Goal: Ask a question

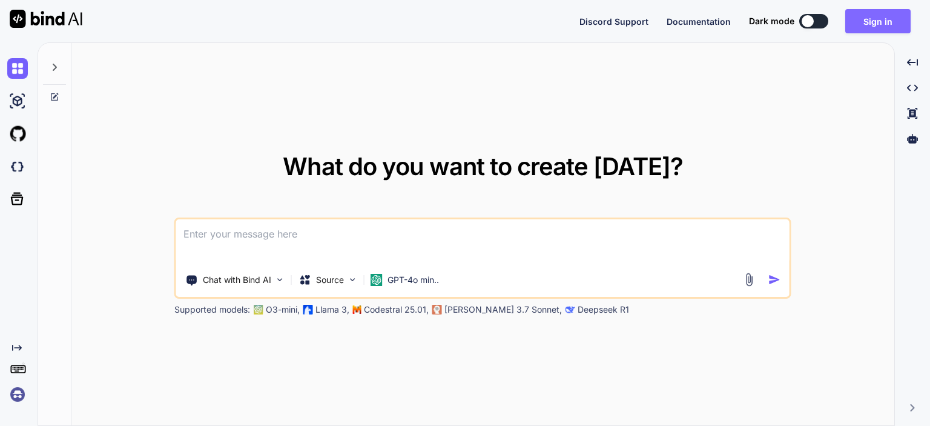
click at [858, 21] on button "Sign in" at bounding box center [877, 21] width 65 height 24
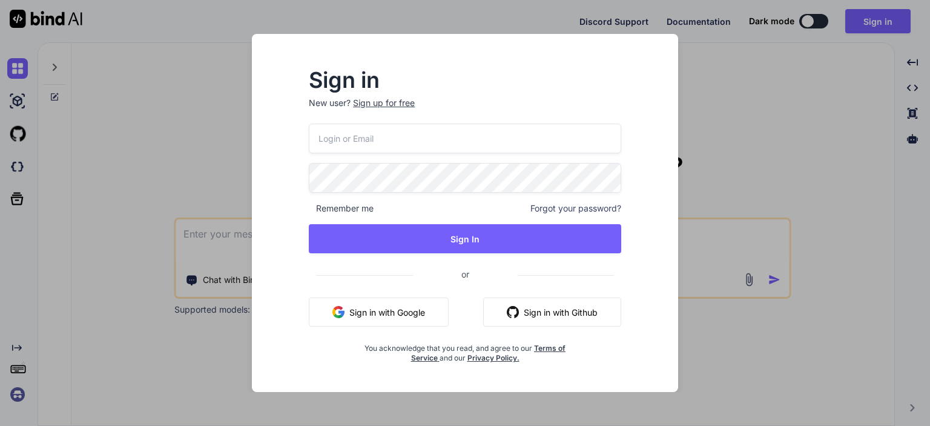
click at [421, 139] on input "email" at bounding box center [465, 138] width 312 height 30
type input "[EMAIL_ADDRESS][DOMAIN_NAME]"
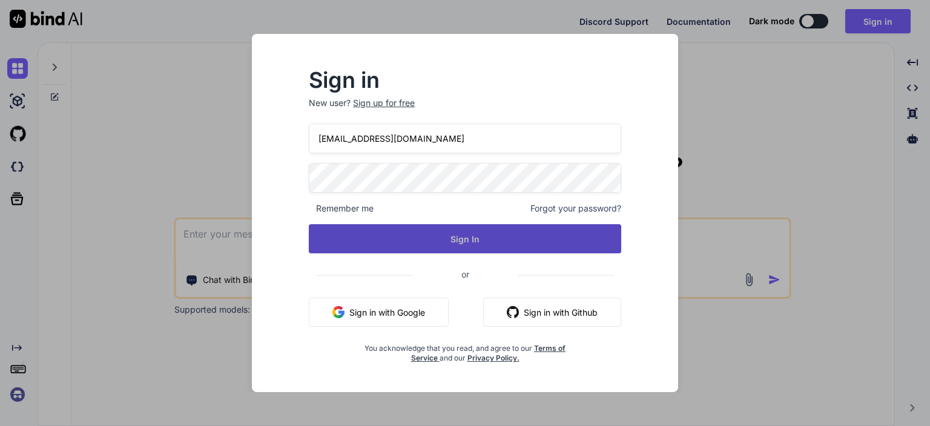
click at [476, 235] on button "Sign In" at bounding box center [465, 238] width 312 height 29
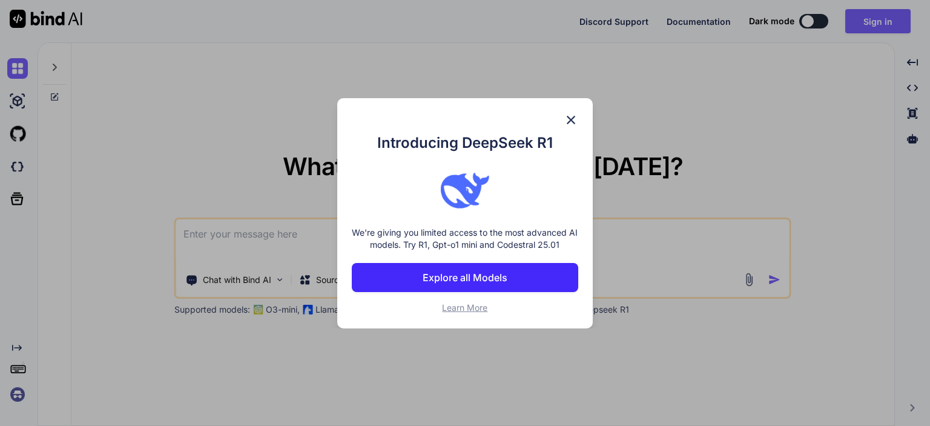
click at [567, 111] on div "Introducing DeepSeek R1 We're giving you limited access to the most advanced AI…" at bounding box center [464, 213] width 255 height 230
click at [569, 116] on img at bounding box center [571, 120] width 15 height 15
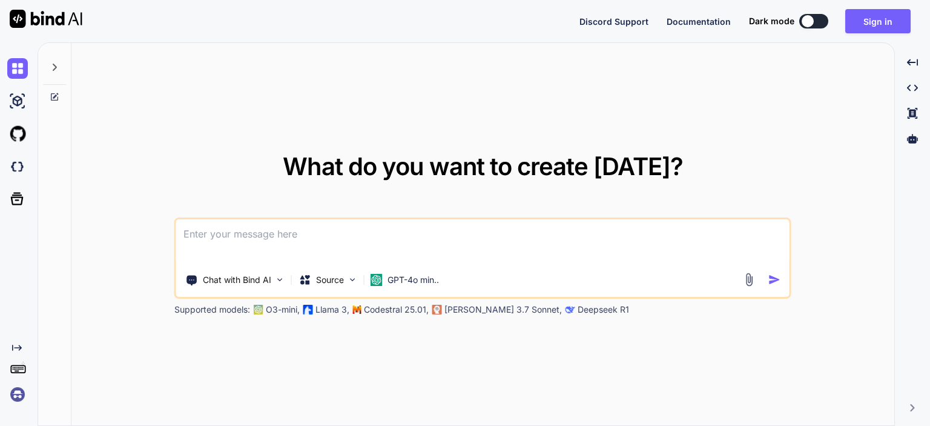
click at [233, 233] on textarea at bounding box center [482, 241] width 613 height 45
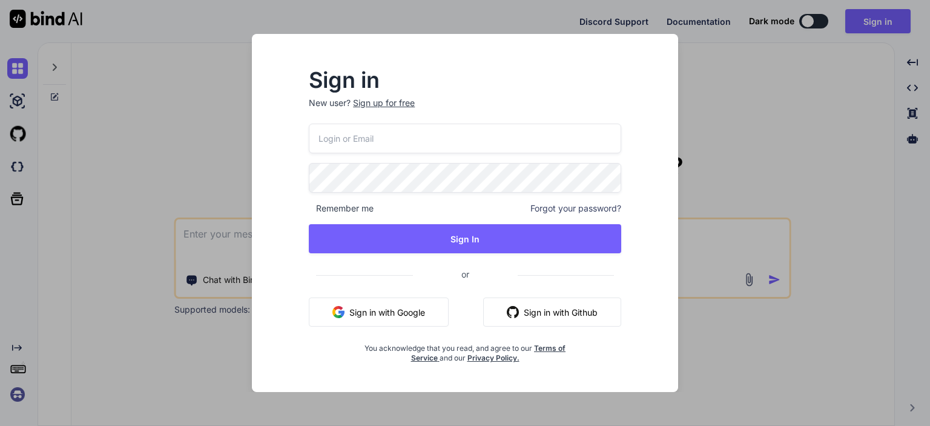
click at [410, 140] on input "email" at bounding box center [465, 138] width 312 height 30
type input "[EMAIL_ADDRESS][DOMAIN_NAME]"
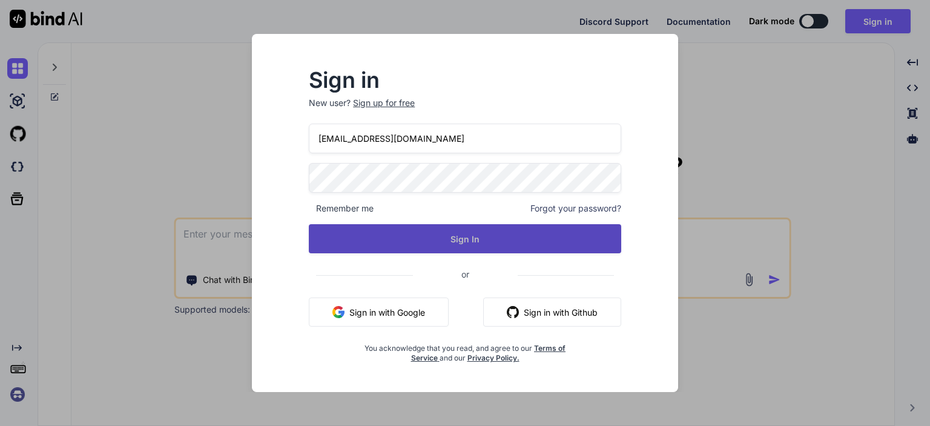
click at [466, 239] on button "Sign In" at bounding box center [465, 238] width 312 height 29
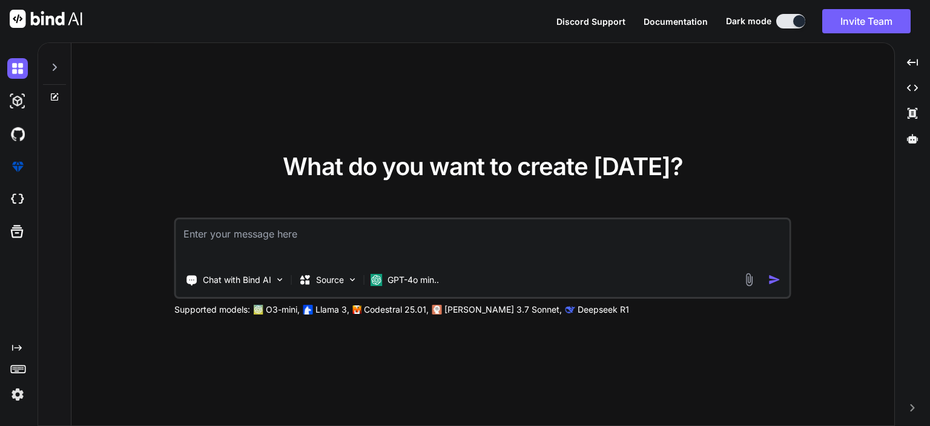
click at [523, 237] on textarea at bounding box center [482, 241] width 613 height 45
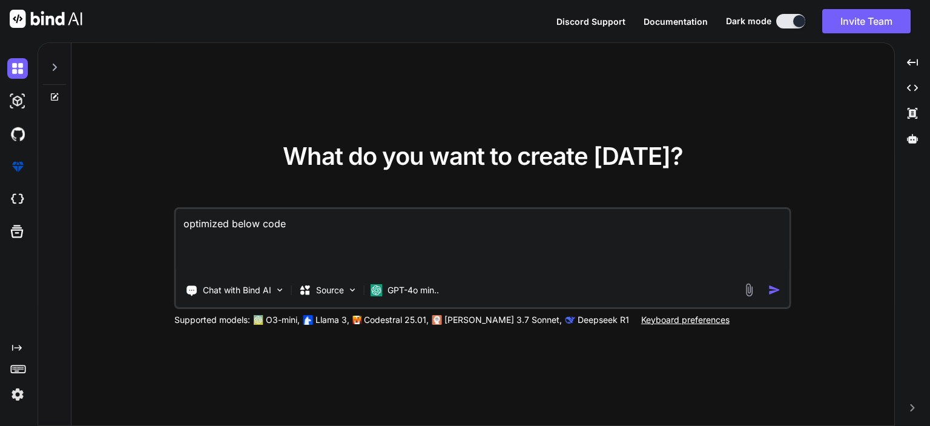
paste textarea "$("#booking-btn").on("click", function (e) { e.preventDefault(); $(".error-mess…"
type textarea "optimized below code $("#booking-btn").on("click", function (e) { e.preventDefa…"
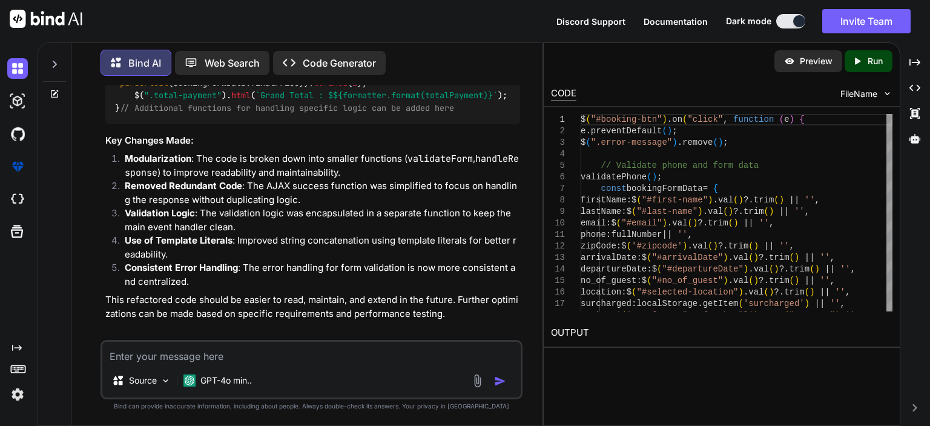
scroll to position [4504, 0]
click at [264, 359] on textarea at bounding box center [311, 352] width 418 height 22
type textarea "full code"
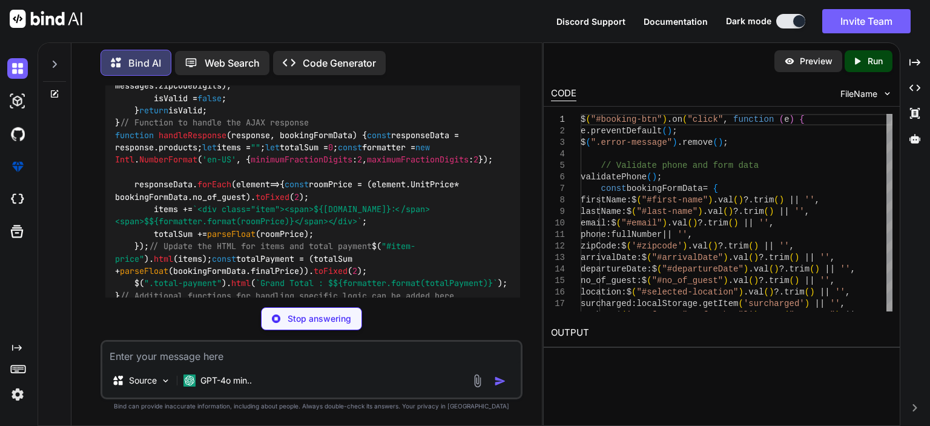
scroll to position [4756, 0]
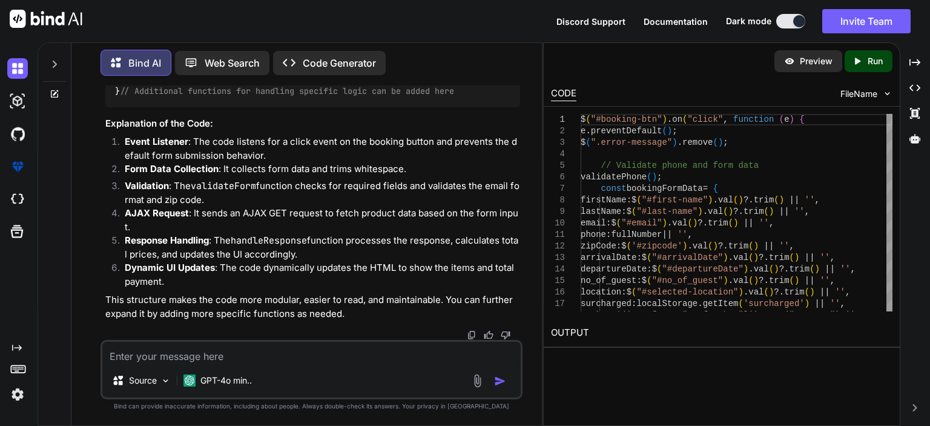
scroll to position [6325, 0]
click at [289, 353] on textarea at bounding box center [311, 352] width 418 height 22
type textarea "provide calculation code on ajax call"
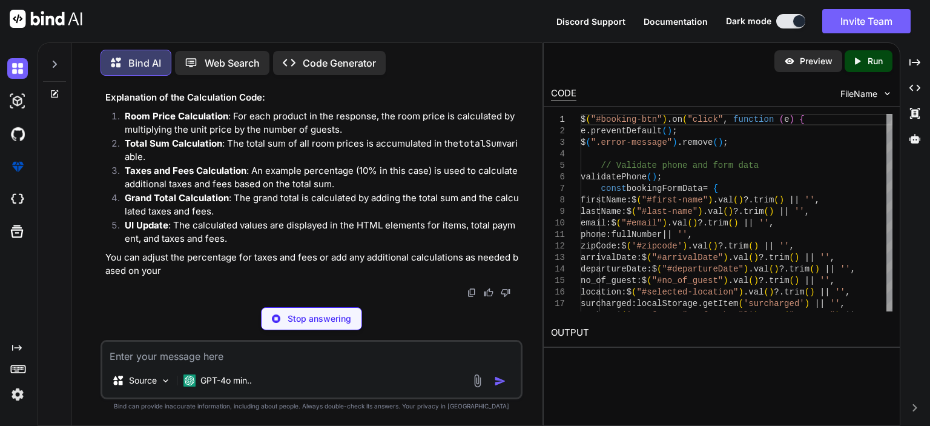
scroll to position [7247, 0]
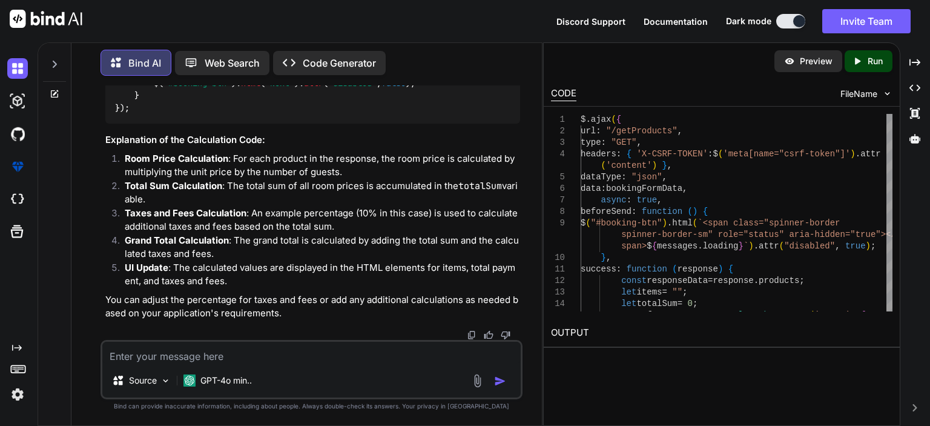
click at [295, 351] on textarea at bounding box center [311, 352] width 418 height 22
type textarea "provide full code without remove any line of code"
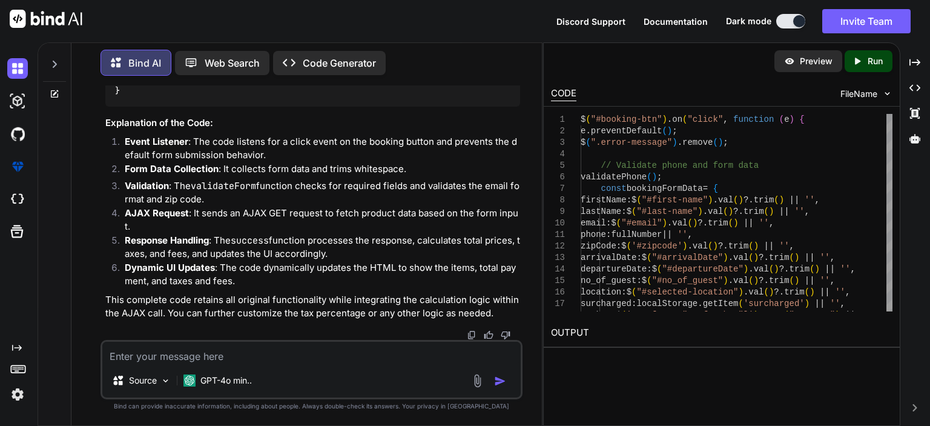
scroll to position [7569, 0]
click at [252, 363] on textarea at bounding box center [311, 352] width 418 height 22
paste textarea "$.ajax({ url: "/getProducts", type: "GET", headers: { 'X-CSRF-TOKEN': $('meta[n…"
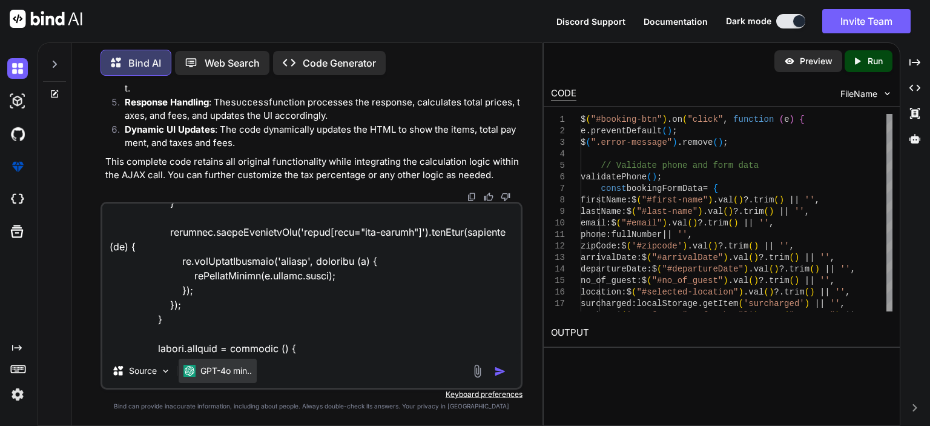
scroll to position [7543, 0]
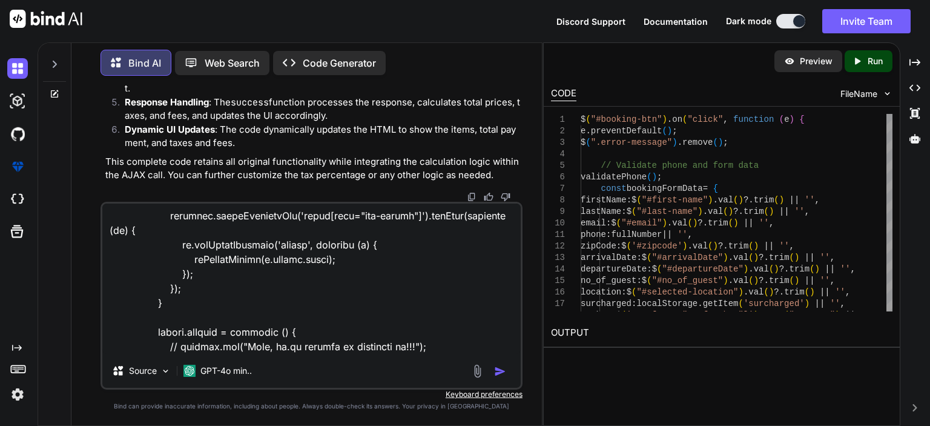
type textarea "$.ajax({ url: "/getProducts", type: "GET", headers: { 'X-CSRF-TOKEN': $('meta[n…"
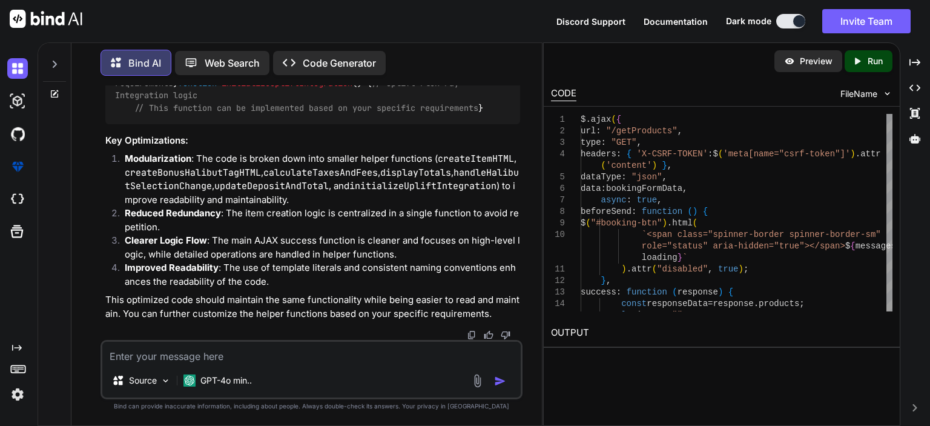
scroll to position [13827, 0]
click at [281, 360] on textarea at bounding box center [311, 352] width 418 height 22
type textarea "provide full ajax code"
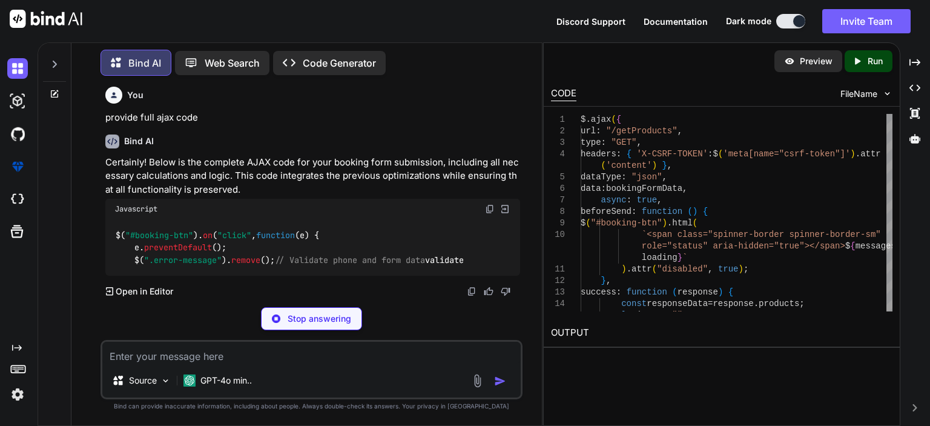
scroll to position [14109, 0]
